Goal: Task Accomplishment & Management: Use online tool/utility

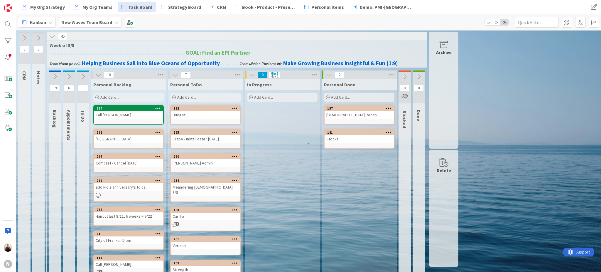
drag, startPoint x: 206, startPoint y: 95, endPoint x: 209, endPoint y: 99, distance: 4.8
click at [206, 95] on div "Add Card..." at bounding box center [205, 97] width 70 height 9
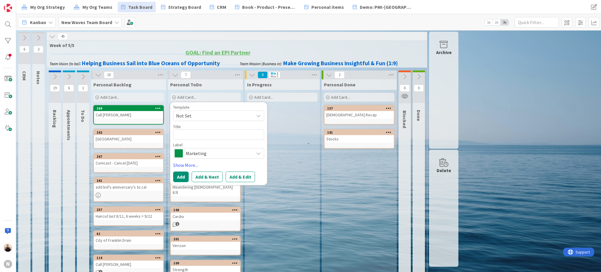
type textarea "x"
type textarea "K"
type textarea "x"
type textarea "Ki"
type textarea "x"
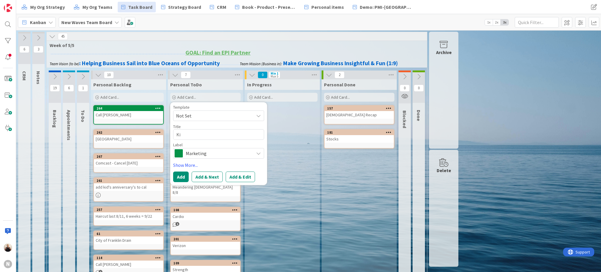
type textarea "[PERSON_NAME]"
type textarea "x"
type textarea "[PERSON_NAME]'"
type textarea "x"
type textarea "[PERSON_NAME]"
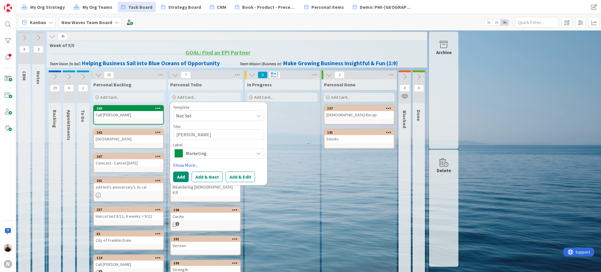
type textarea "x"
type textarea "[PERSON_NAME]"
type textarea "x"
type textarea "[PERSON_NAME] R"
type textarea "x"
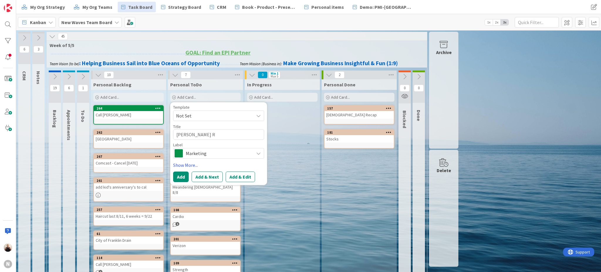
type textarea "[PERSON_NAME]"
type textarea "x"
type textarea "[PERSON_NAME]"
type textarea "x"
type textarea "[PERSON_NAME]'"
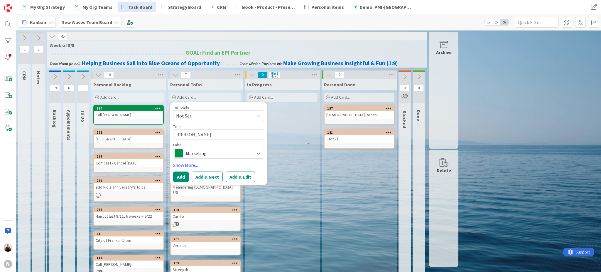
type textarea "x"
type textarea "[PERSON_NAME]"
type textarea "x"
type textarea "Ki"
type textarea "x"
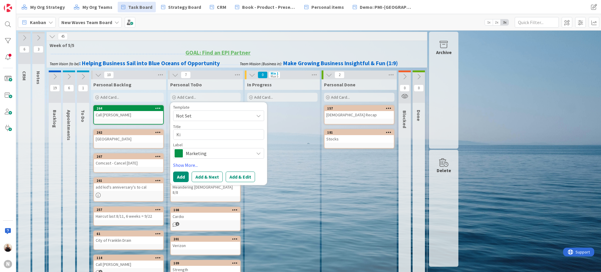
type textarea "K"
type textarea "x"
type textarea "M"
type textarea "x"
type textarea "Me"
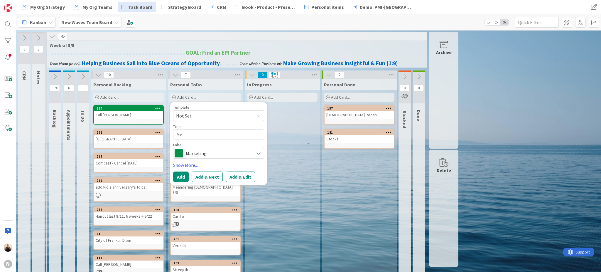
type textarea "x"
type textarea "Mea"
type textarea "x"
type textarea "Mean"
type textarea "x"
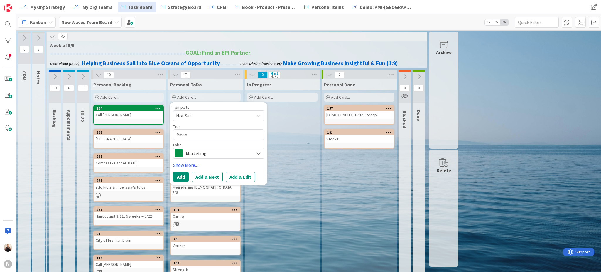
type textarea "Meand"
type textarea "x"
type textarea "Meande"
type textarea "x"
type textarea "Meander"
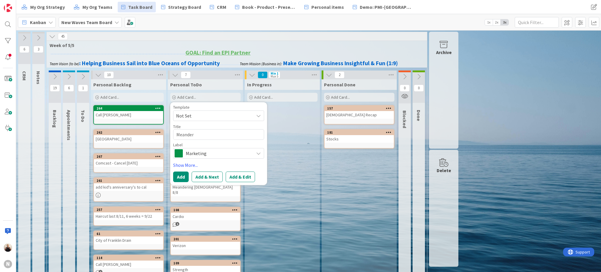
type textarea "x"
type textarea "Meanderi"
type textarea "x"
type textarea "Meanderin"
type textarea "x"
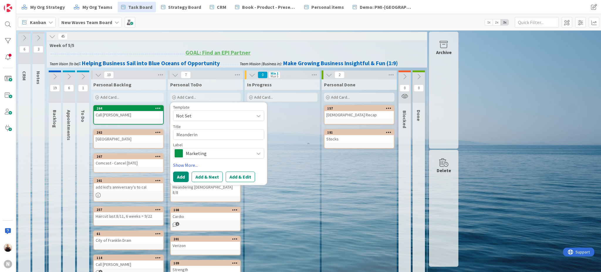
type textarea "Meandering"
type textarea "x"
type textarea "Meandering"
type textarea "x"
type textarea "Meandering r"
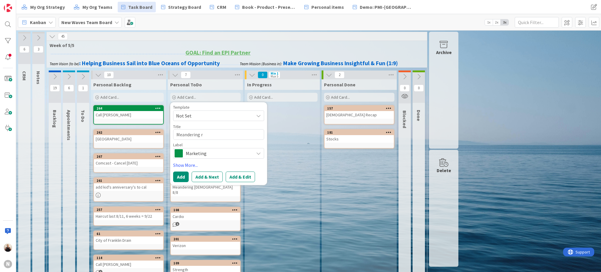
type textarea "x"
type textarea "Meandering ro"
type textarea "x"
type textarea "Meandering roo"
type textarea "x"
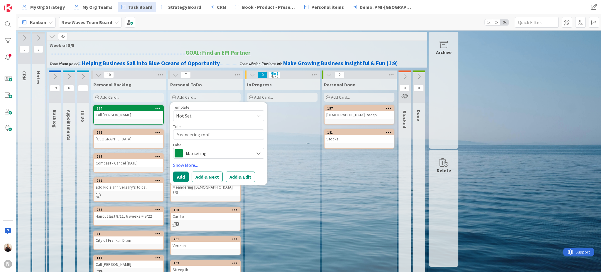
type textarea "Meandering roof"
click at [223, 152] on span "Marketing" at bounding box center [218, 153] width 65 height 8
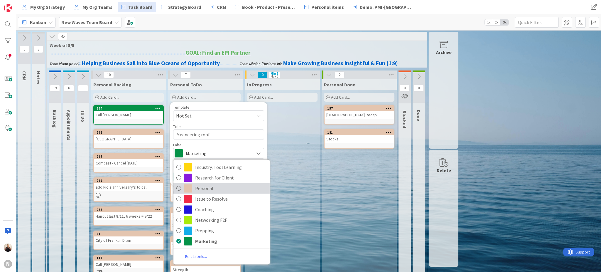
click at [209, 190] on span "Personal" at bounding box center [231, 188] width 72 height 9
type textarea "x"
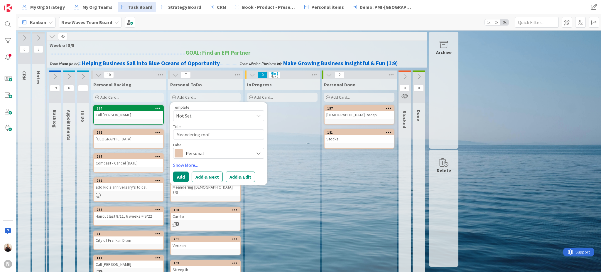
click at [282, 196] on div "In Progress Add Card..." at bounding box center [282, 217] width 75 height 276
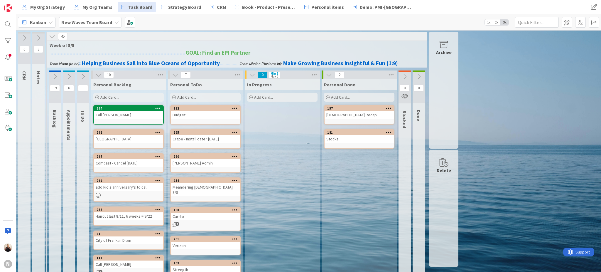
click at [194, 94] on span "Add Card..." at bounding box center [186, 96] width 19 height 5
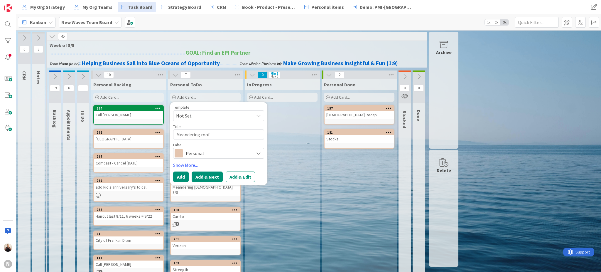
click at [210, 176] on button "Add & Next" at bounding box center [207, 176] width 31 height 11
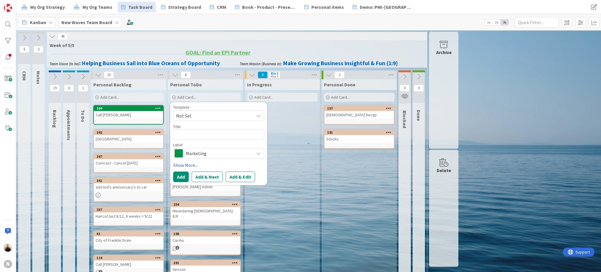
drag, startPoint x: 301, startPoint y: 170, endPoint x: 299, endPoint y: 173, distance: 3.9
click at [302, 170] on div "In Progress Add Card..." at bounding box center [282, 217] width 75 height 276
